Goal: Communication & Community: Share content

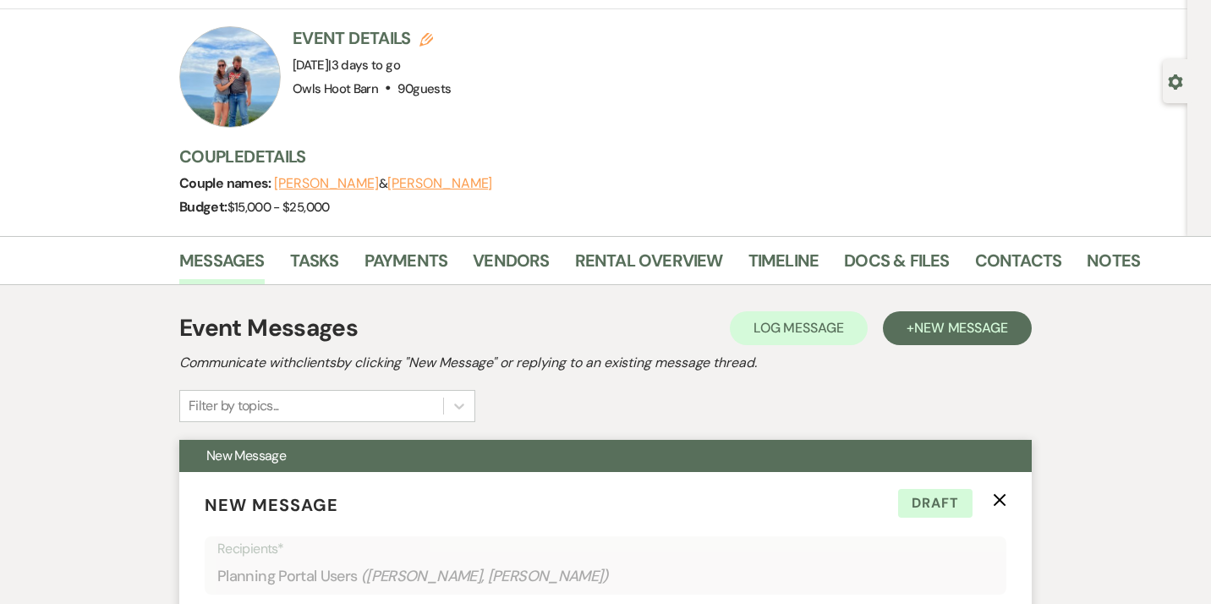
scroll to position [52, 0]
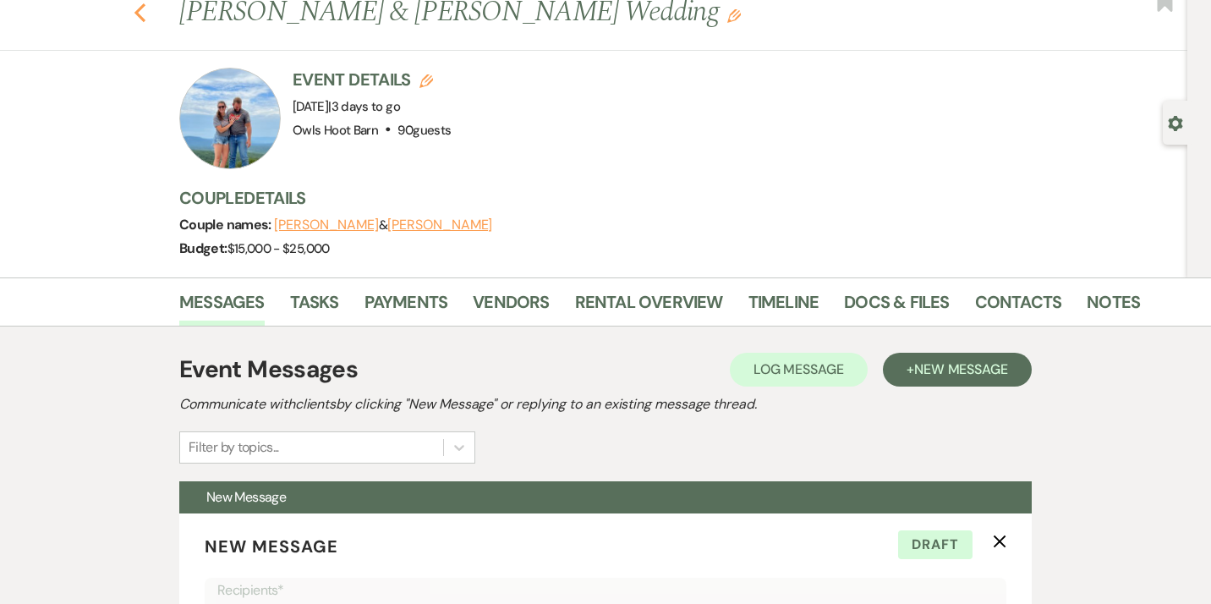
click at [139, 15] on use "button" at bounding box center [139, 12] width 11 height 19
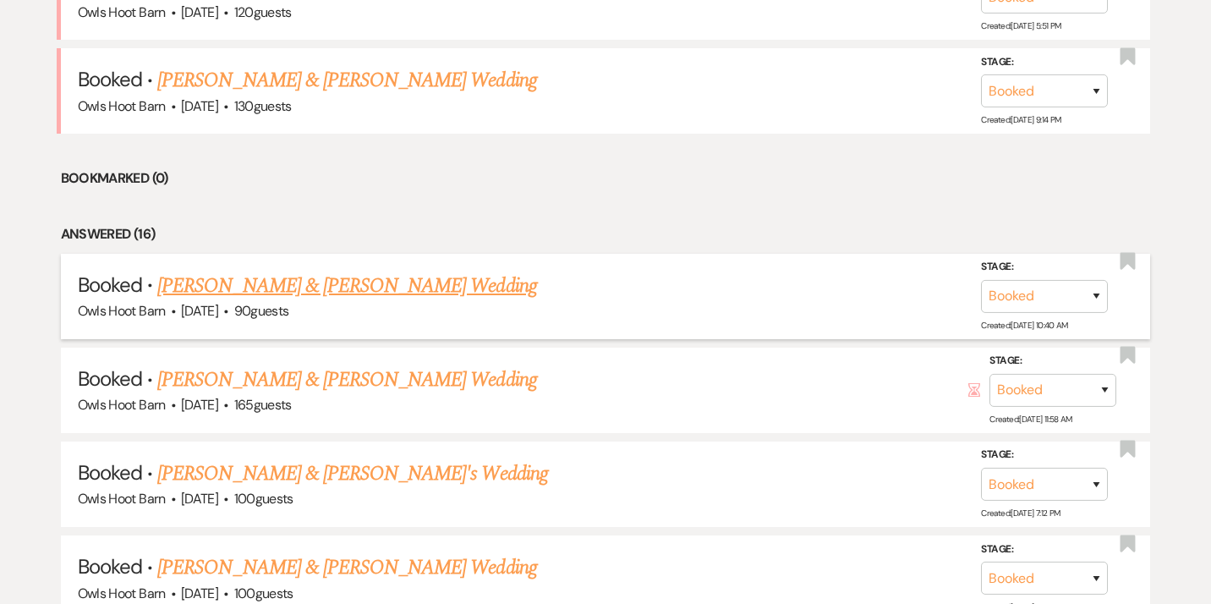
scroll to position [795, 0]
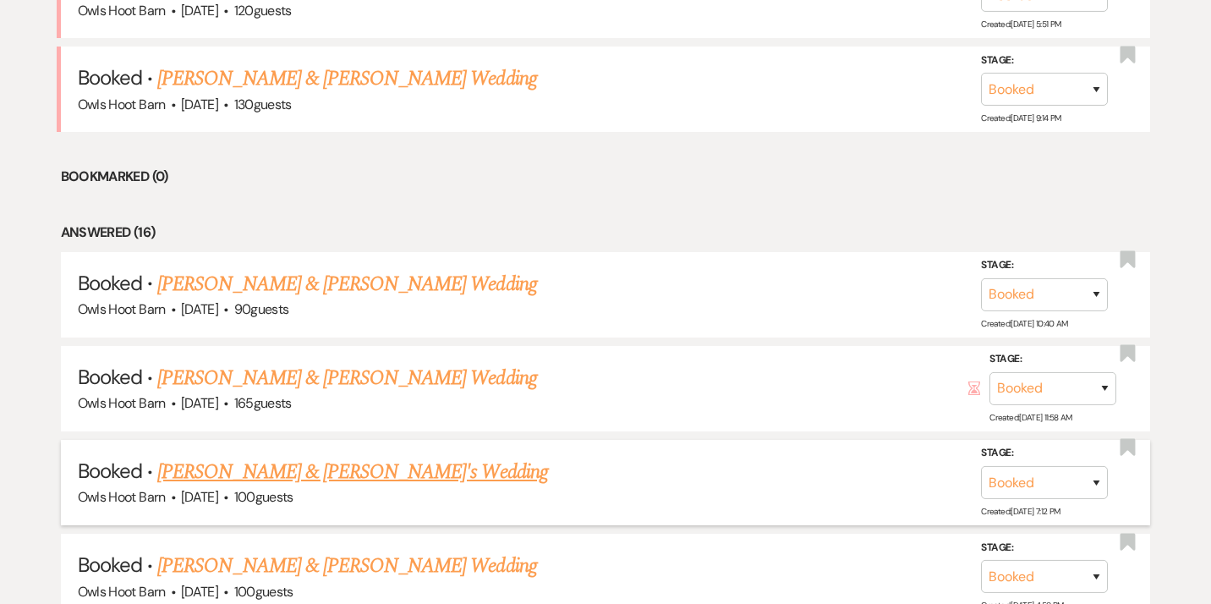
click at [427, 469] on link "[PERSON_NAME] & [PERSON_NAME]'s Wedding" at bounding box center [352, 472] width 391 height 30
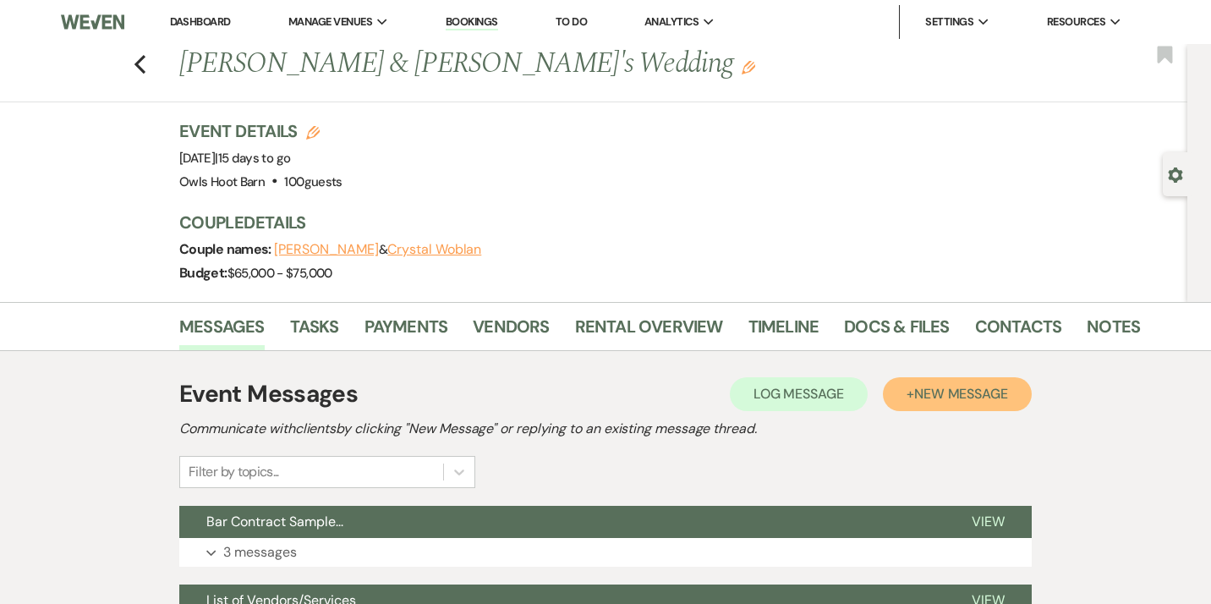
click at [933, 397] on span "New Message" at bounding box center [961, 394] width 94 height 18
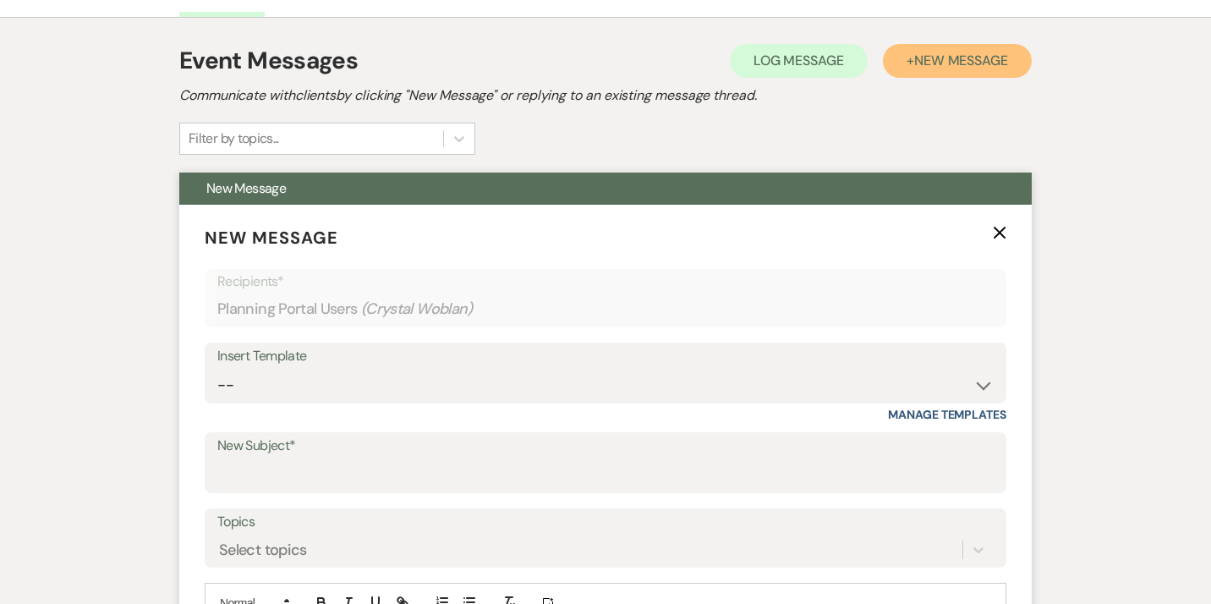
scroll to position [339, 0]
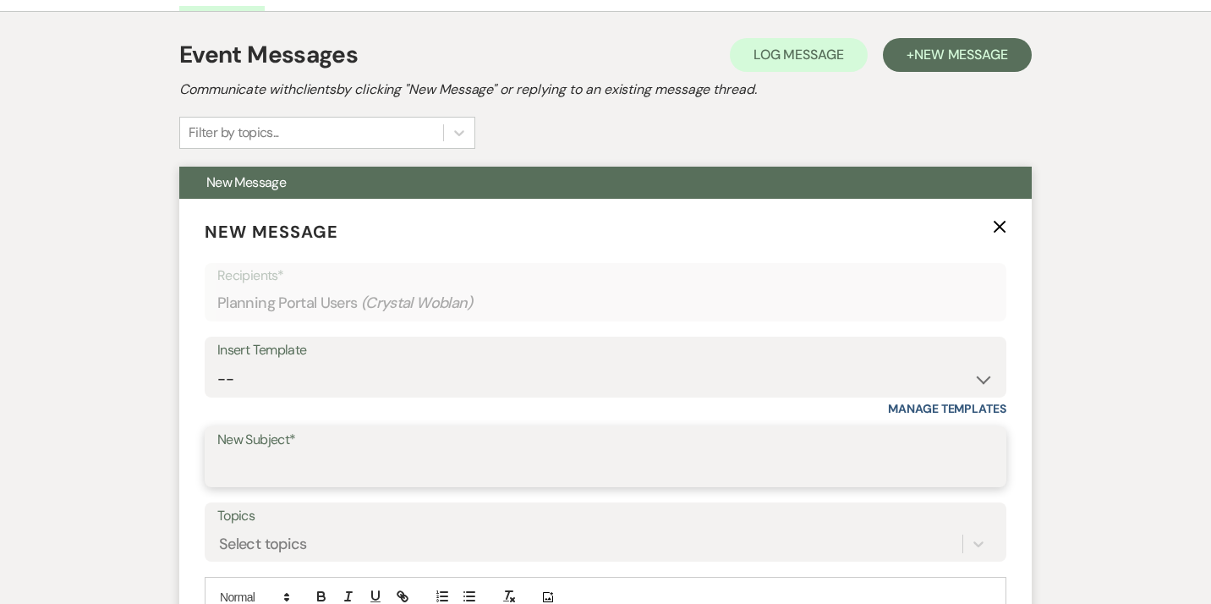
click at [249, 467] on input "New Subject*" at bounding box center [605, 468] width 776 height 33
type input "T"
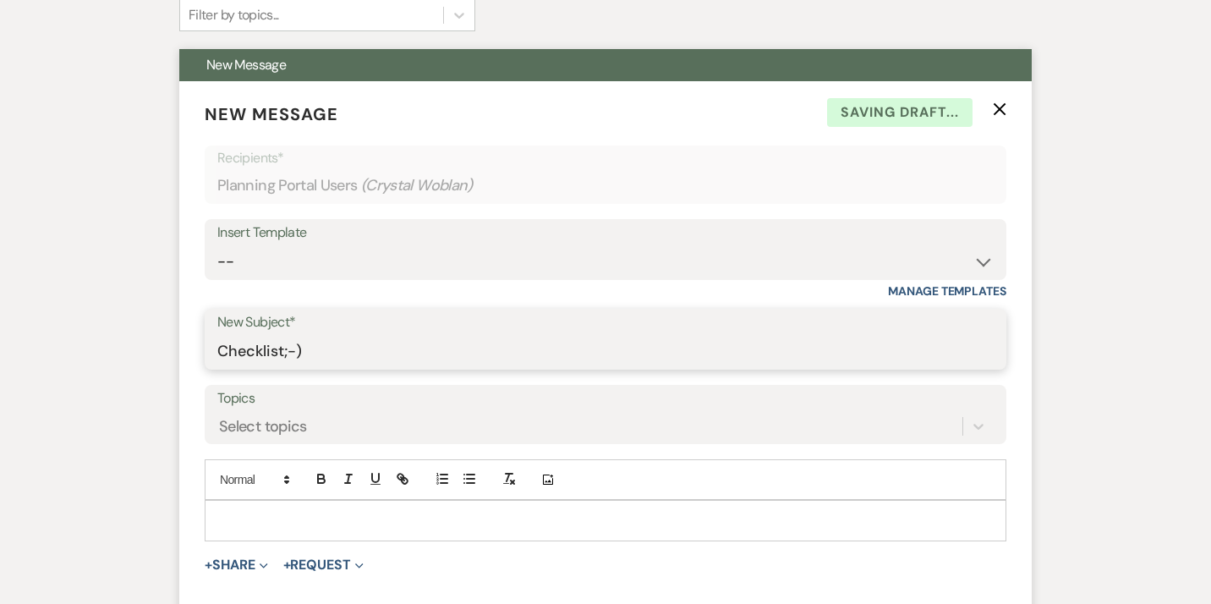
scroll to position [485, 0]
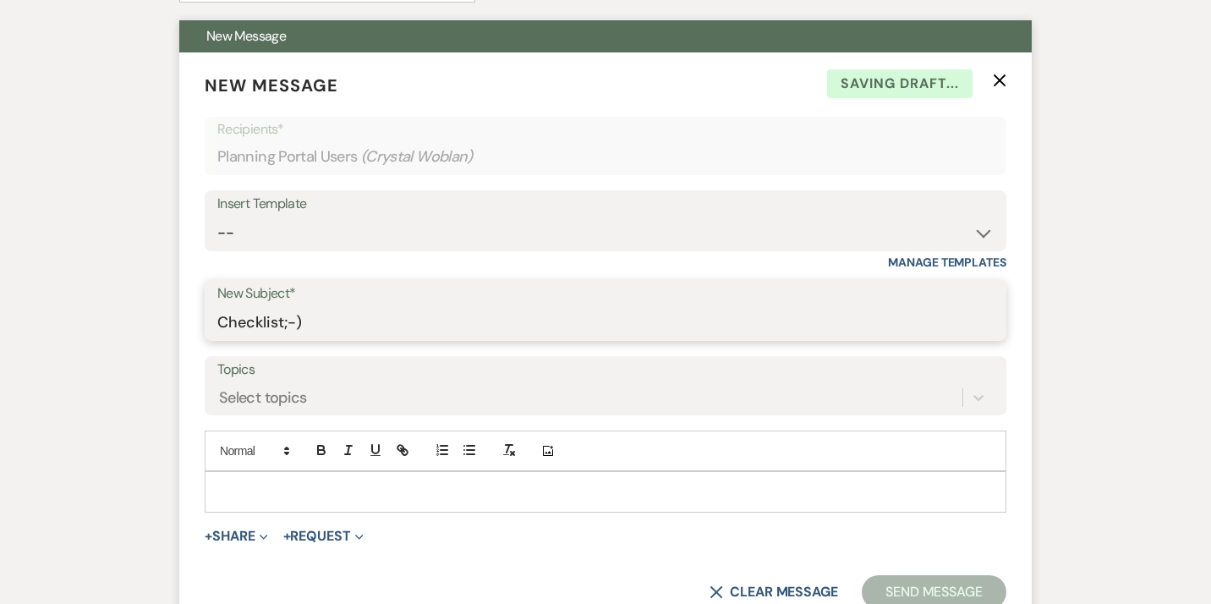
type input "Checklist;-)"
click at [222, 491] on p at bounding box center [605, 491] width 774 height 19
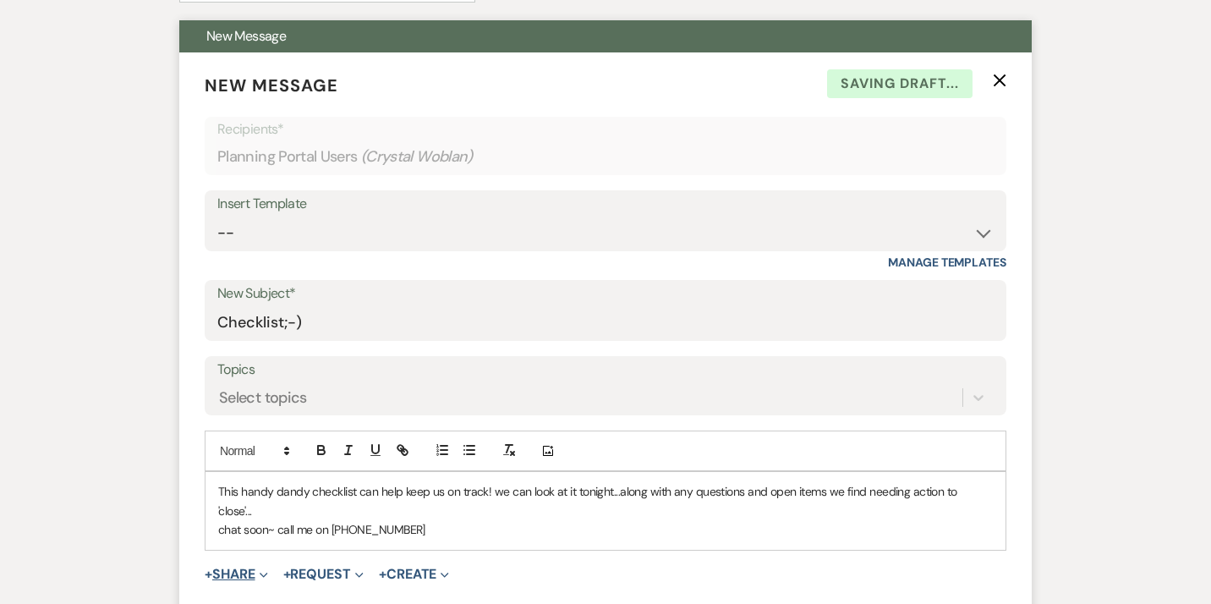
click at [240, 567] on button "+ Share Expand" at bounding box center [236, 574] width 63 height 14
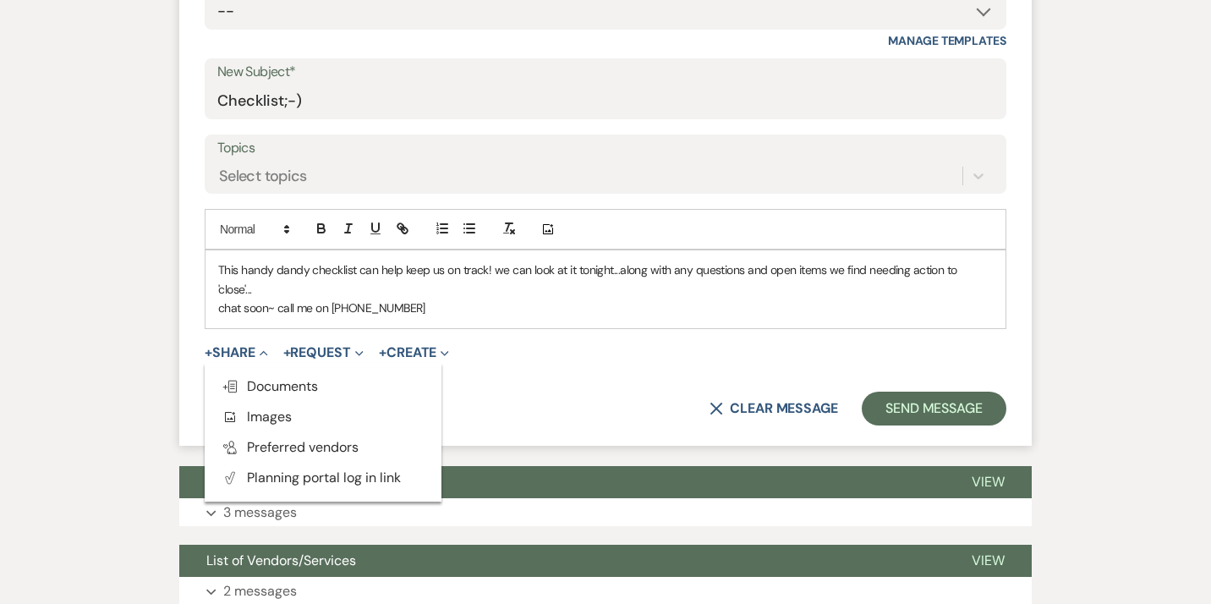
scroll to position [708, 0]
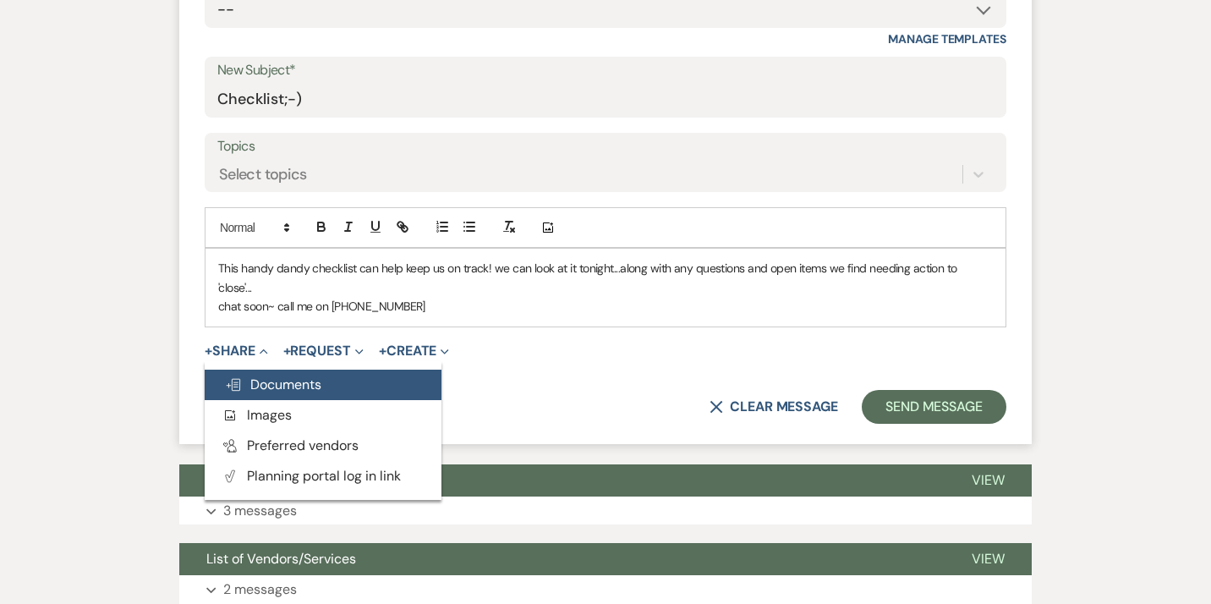
click at [280, 375] on span "Doc Upload Documents" at bounding box center [273, 384] width 96 height 18
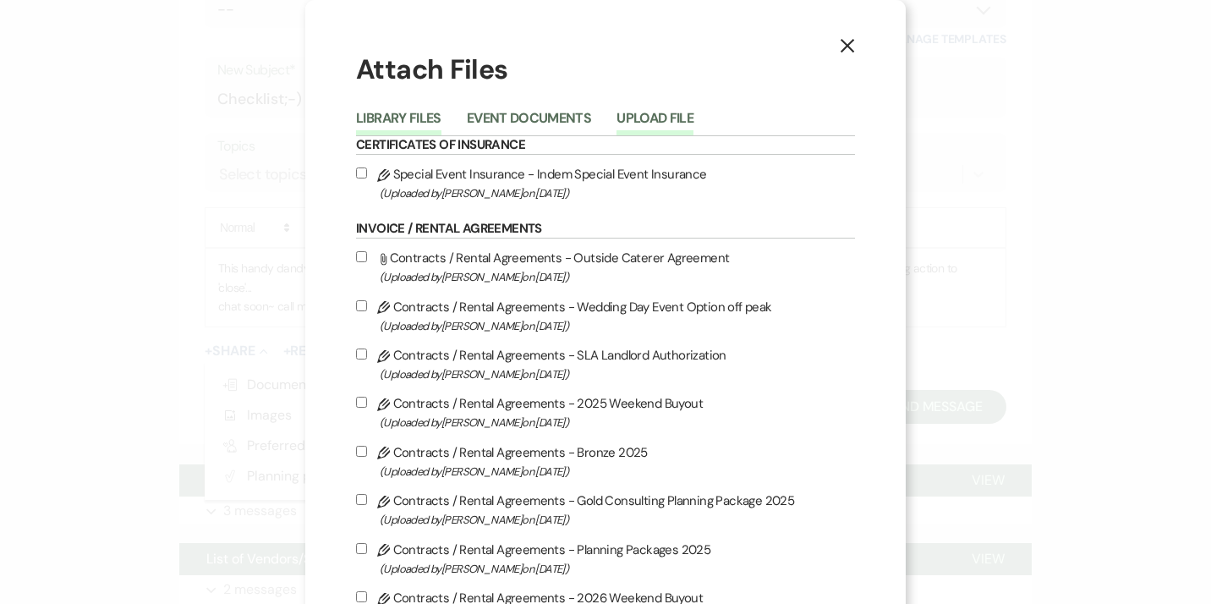
click at [647, 116] on button "Upload File" at bounding box center [654, 124] width 77 height 24
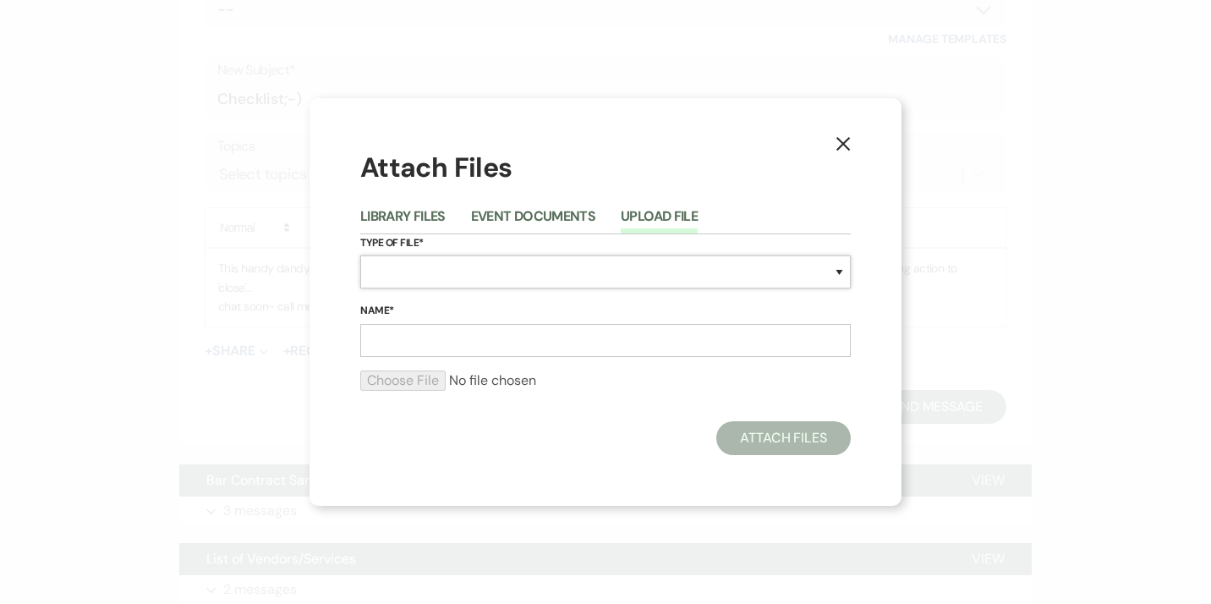
click at [360, 255] on select "Special Event Insurance Vendor Certificate of Insurance Contracts / Rental Agre…" at bounding box center [605, 271] width 490 height 33
select select "63"
click option "Event" at bounding box center [0, 0] width 0 height 0
click at [412, 348] on input "Name*" at bounding box center [605, 340] width 490 height 33
type input "Checklist"
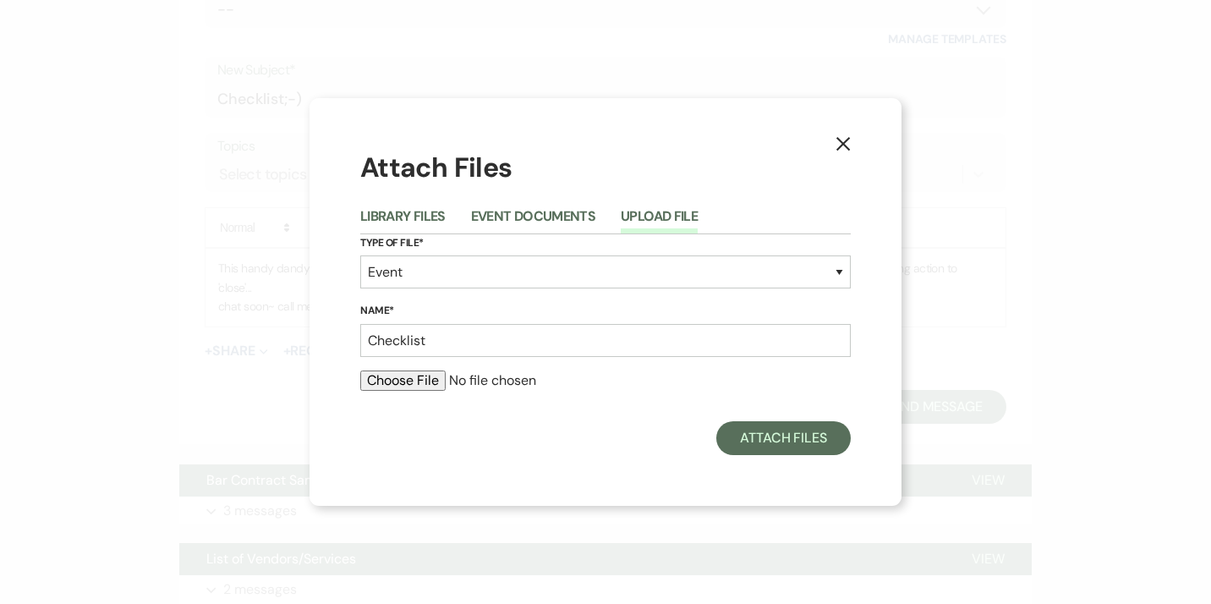
click at [395, 380] on input "file" at bounding box center [605, 380] width 490 height 20
type input "C:\fakepath\Wedding Planning Checklist 2026.xlsx"
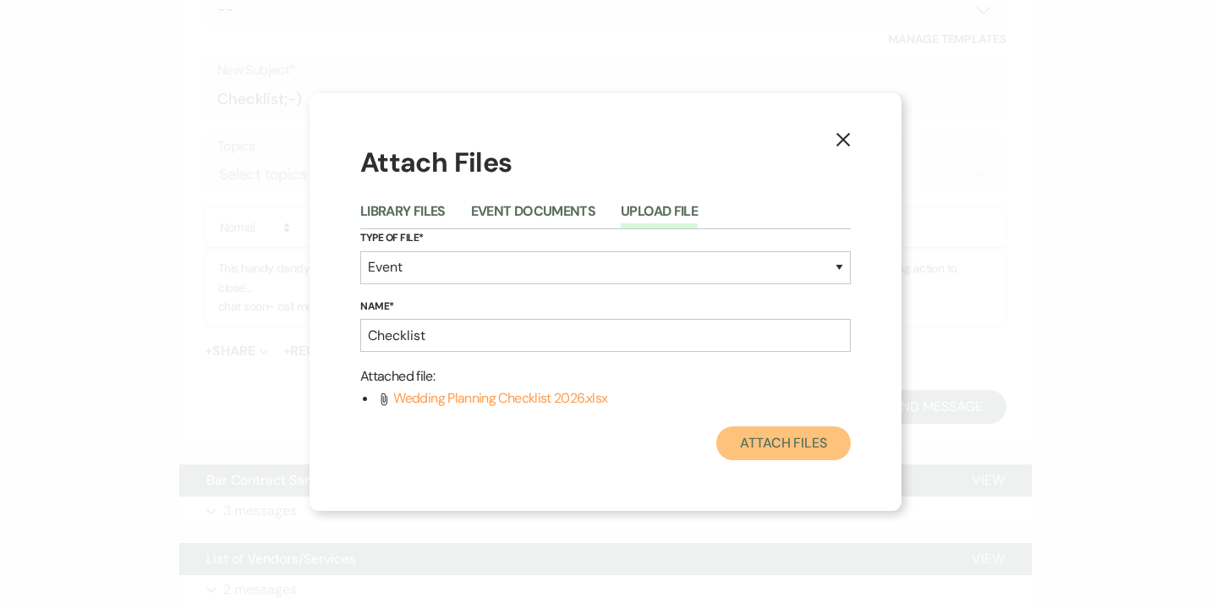
click at [796, 449] on button "Attach Files" at bounding box center [783, 443] width 134 height 34
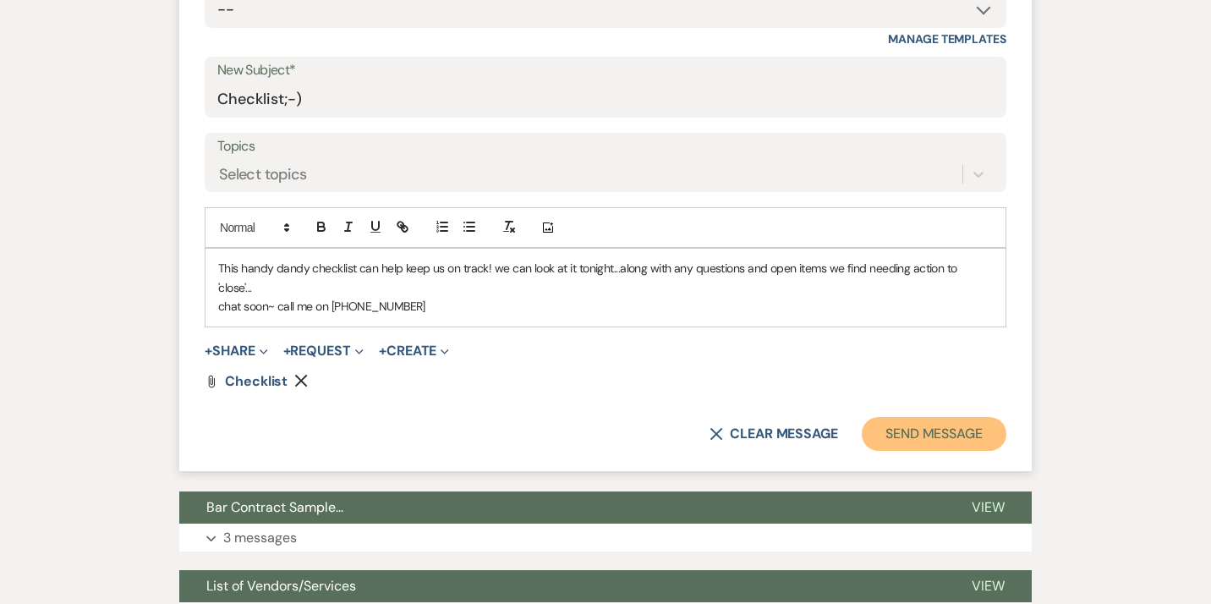
click at [916, 417] on button "Send Message" at bounding box center [934, 434] width 145 height 34
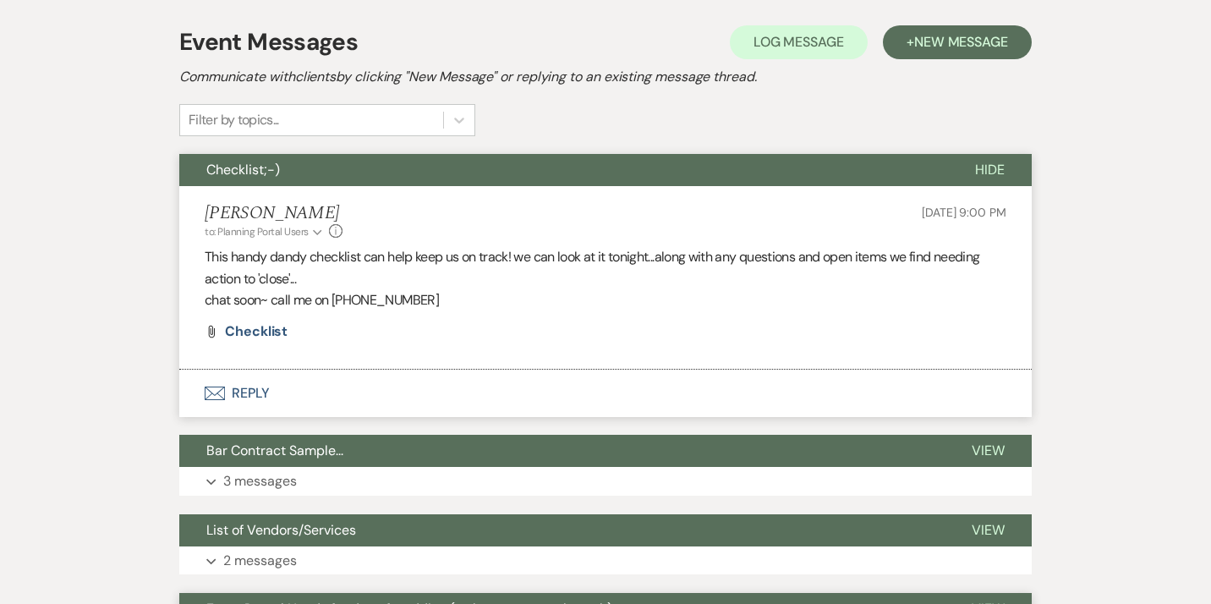
scroll to position [0, 0]
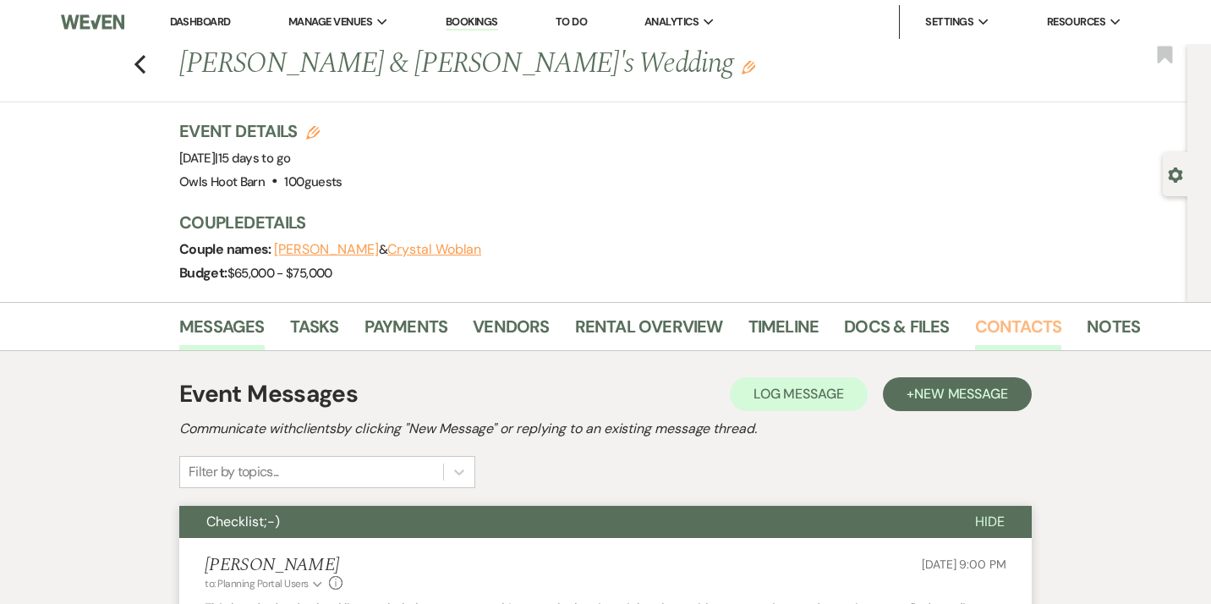
click at [1007, 334] on link "Contacts" at bounding box center [1018, 331] width 87 height 37
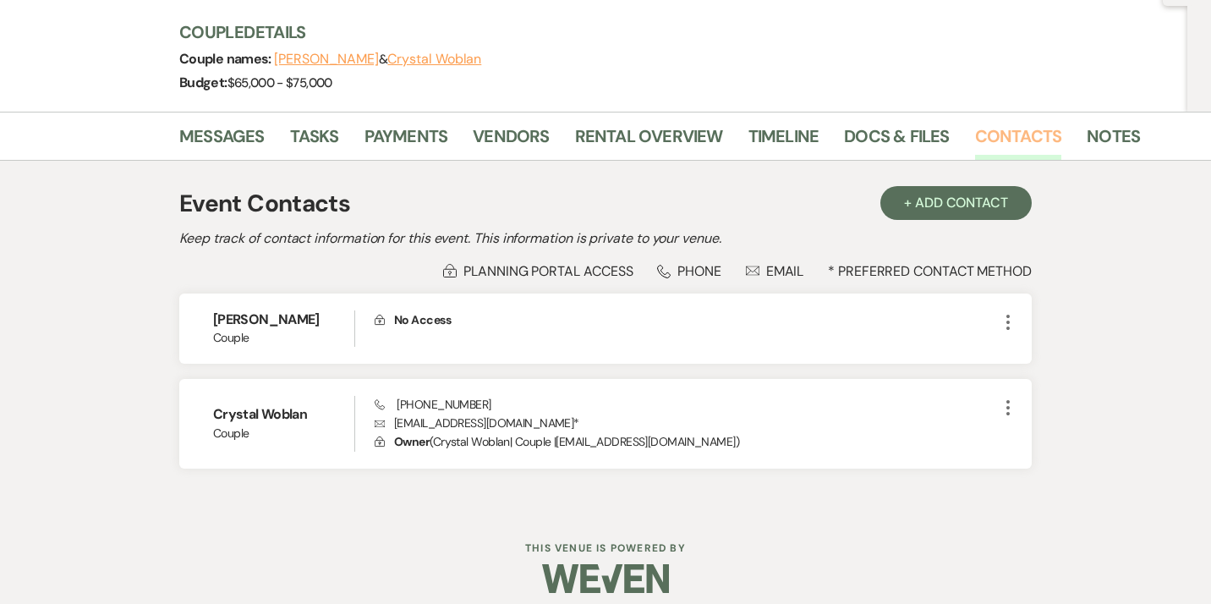
scroll to position [205, 0]
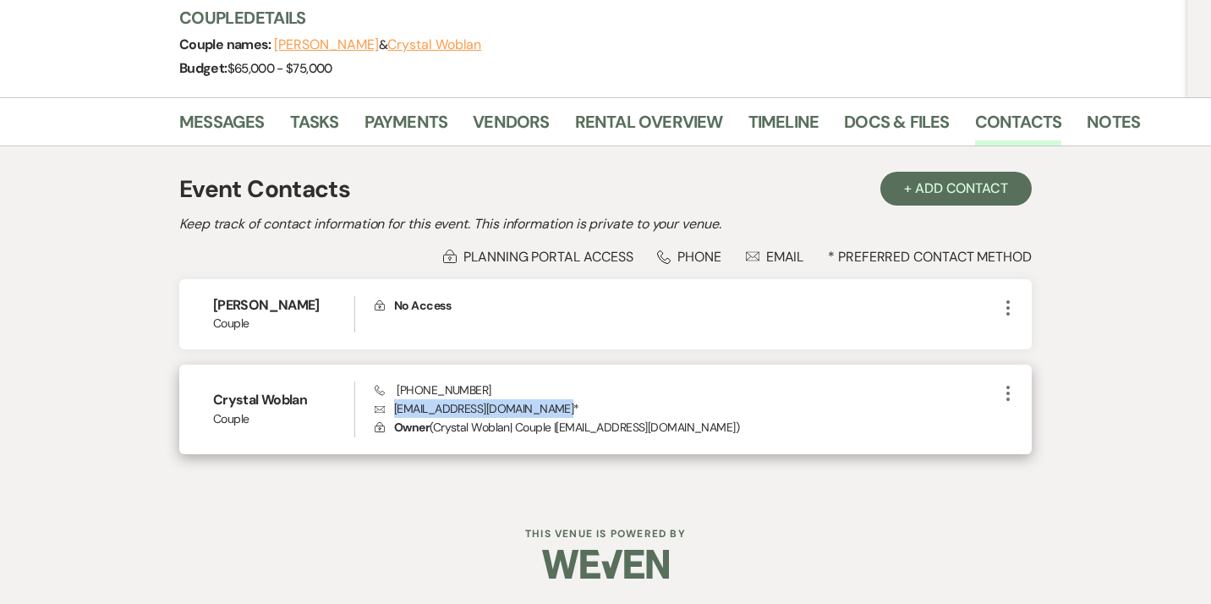
drag, startPoint x: 397, startPoint y: 407, endPoint x: 512, endPoint y: 407, distance: 115.0
click at [513, 408] on p "Envelope [EMAIL_ADDRESS][DOMAIN_NAME] *" at bounding box center [686, 408] width 623 height 19
copy p "[EMAIL_ADDRESS][DOMAIN_NAME]"
